Goal: Information Seeking & Learning: Learn about a topic

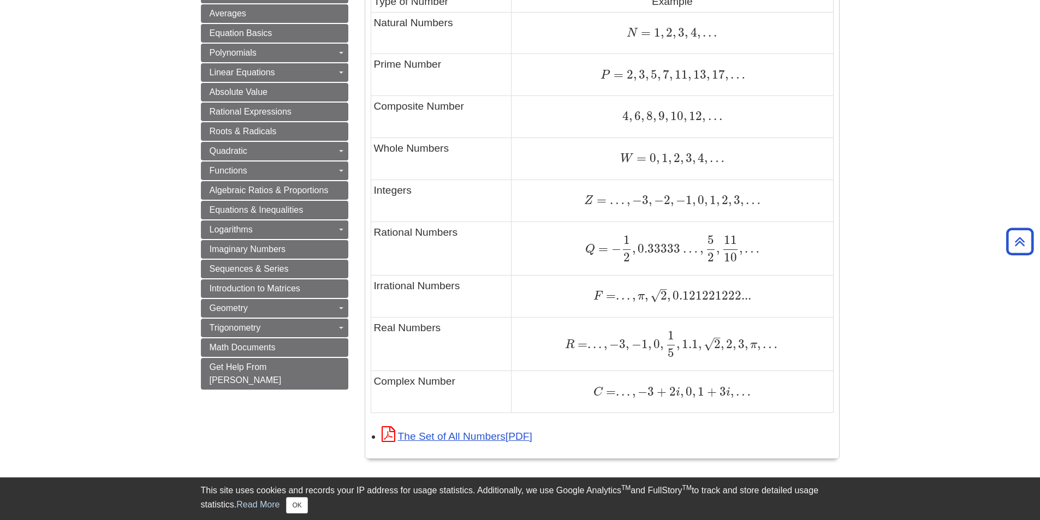
scroll to position [655, 0]
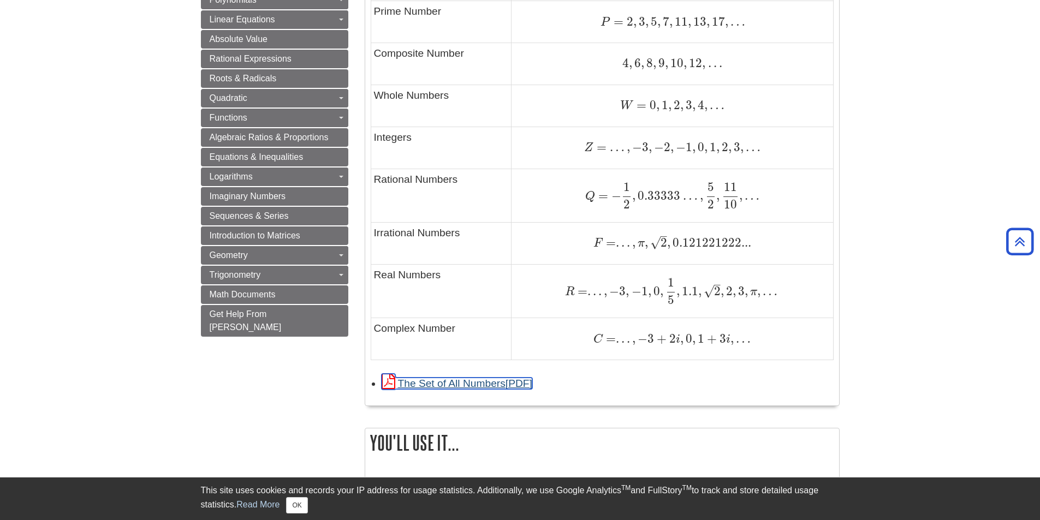
click at [470, 382] on link "The Set of All Numbers" at bounding box center [456, 383] width 151 height 11
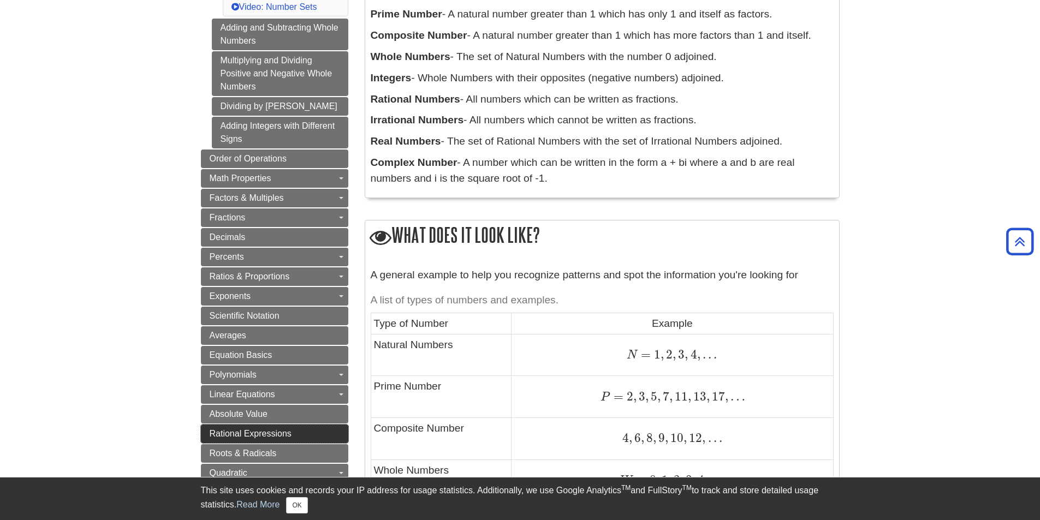
scroll to position [273, 0]
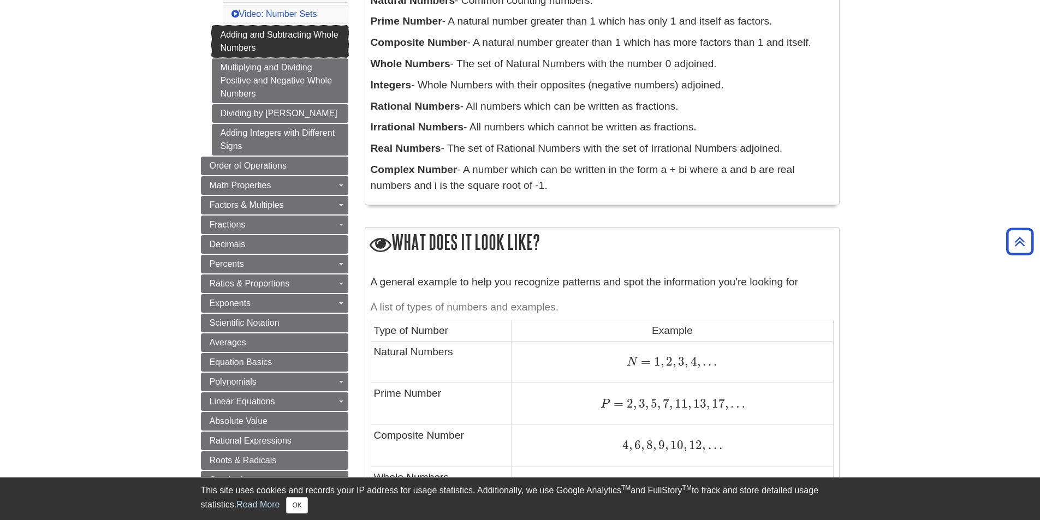
click at [240, 43] on link "Adding and Subtracting Whole Numbers" at bounding box center [280, 42] width 136 height 32
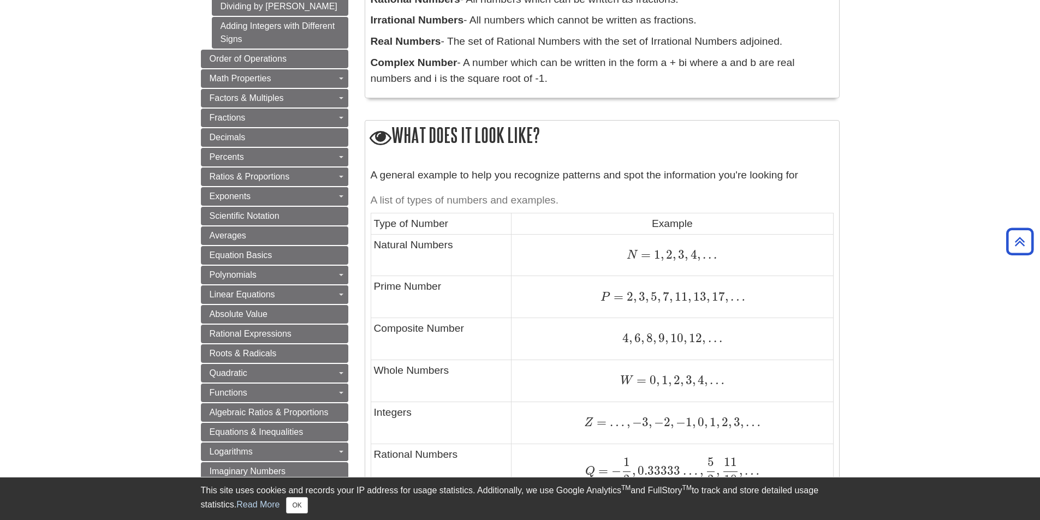
scroll to position [382, 0]
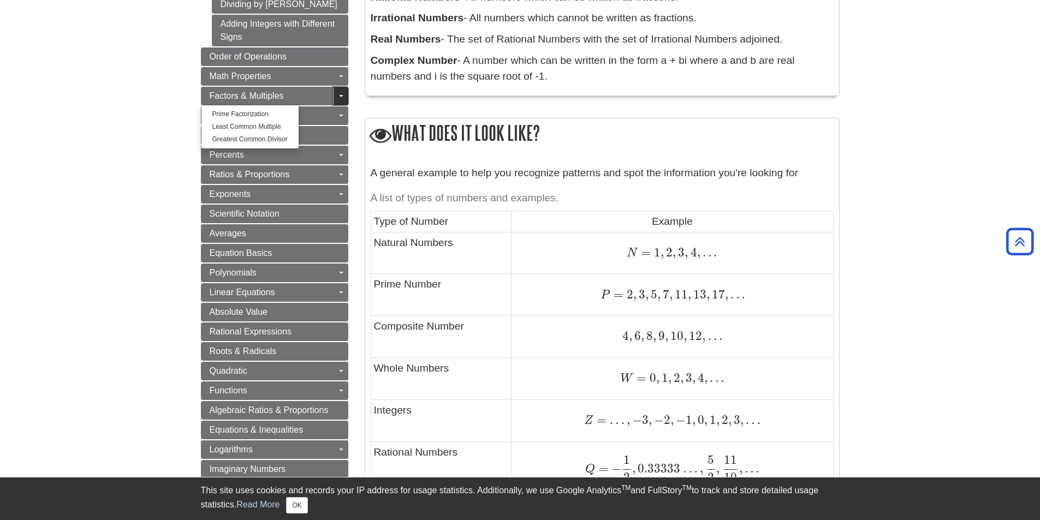
click at [341, 100] on link "Toggle Dropdown" at bounding box center [340, 96] width 15 height 19
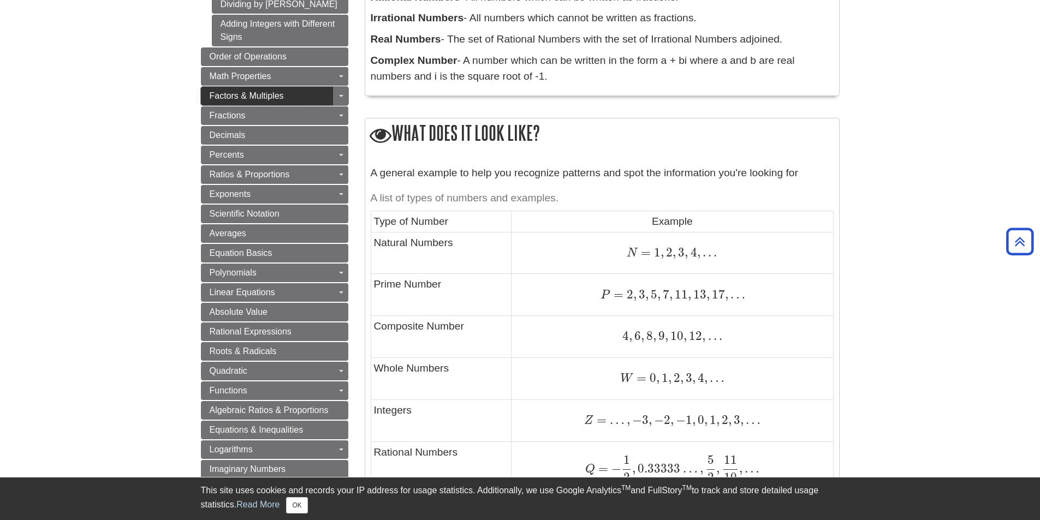
click at [254, 98] on span "Factors & Multiples" at bounding box center [247, 95] width 74 height 9
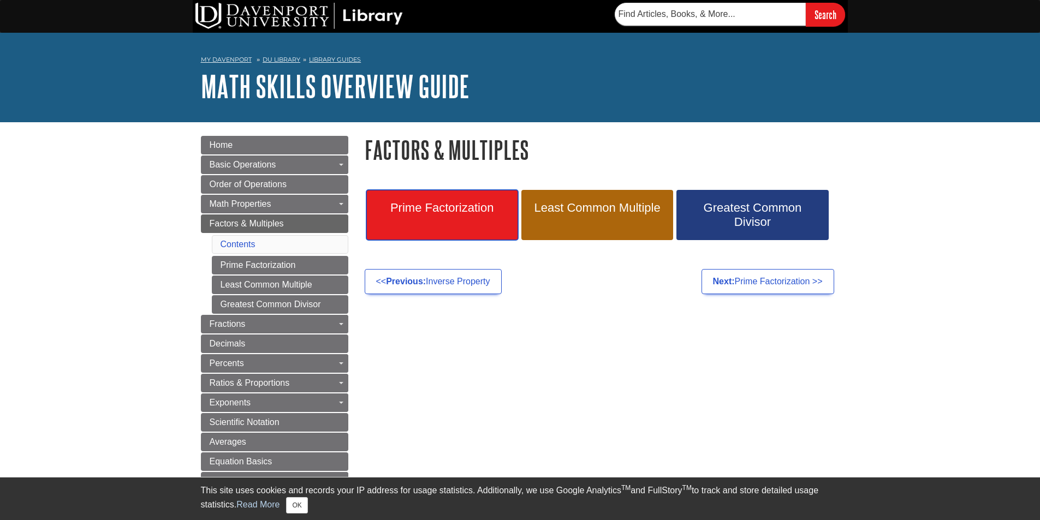
click at [434, 213] on span "Prime Factorization" at bounding box center [441, 208] width 135 height 14
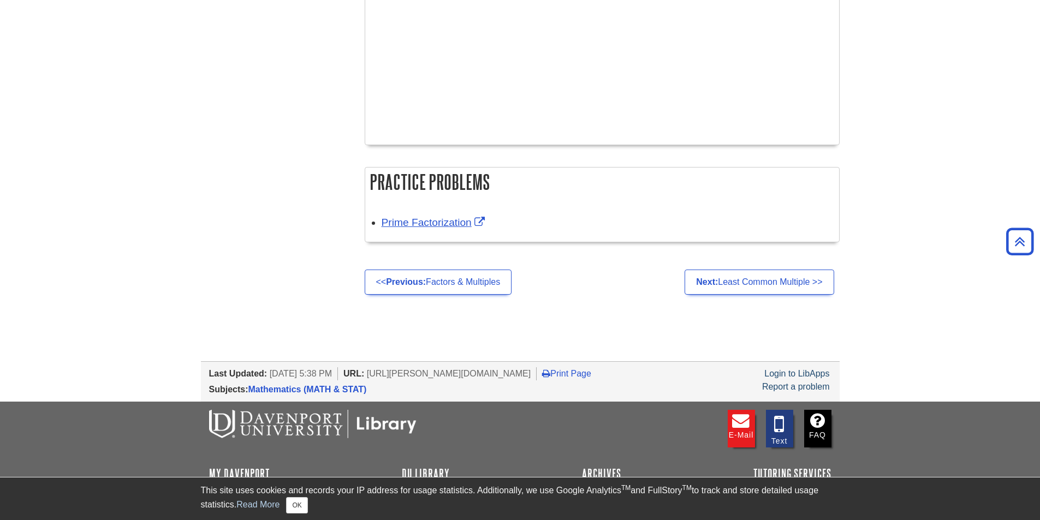
scroll to position [1072, 0]
